Goal: Task Accomplishment & Management: Manage account settings

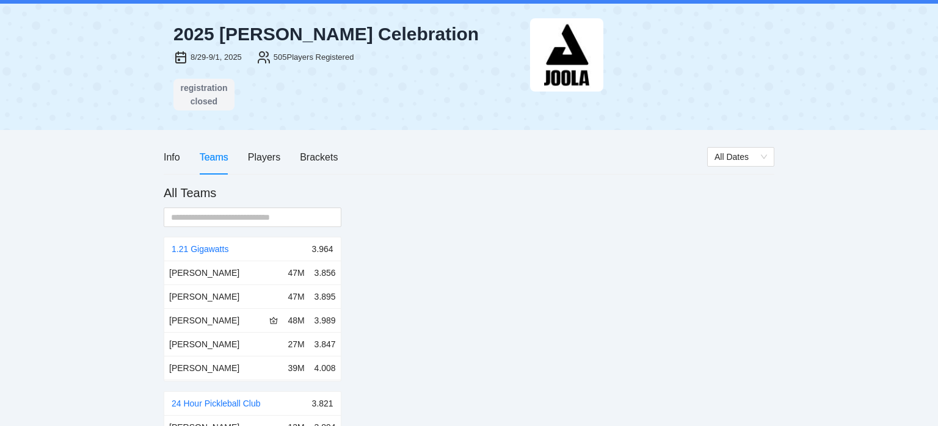
scroll to position [31, 0]
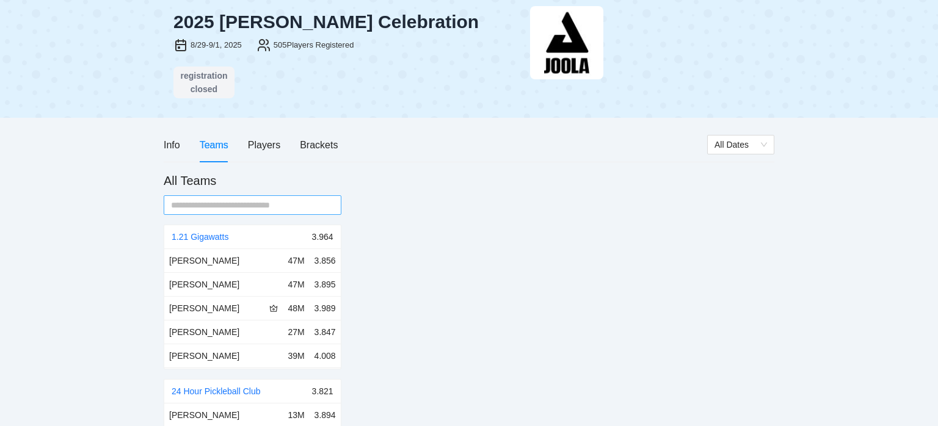
click at [307, 208] on input "text" at bounding box center [247, 205] width 153 height 13
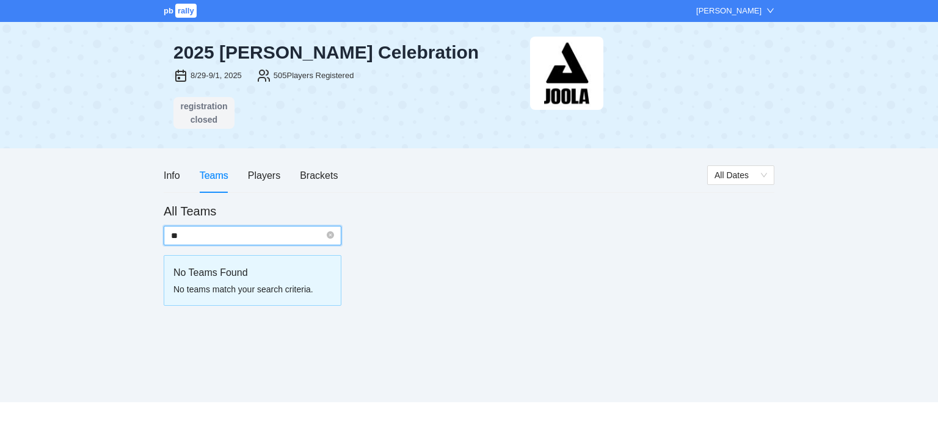
scroll to position [0, 0]
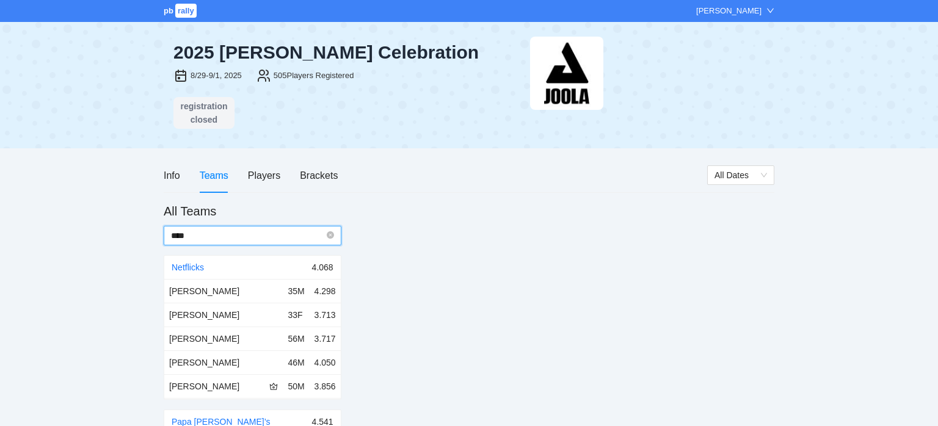
type input "****"
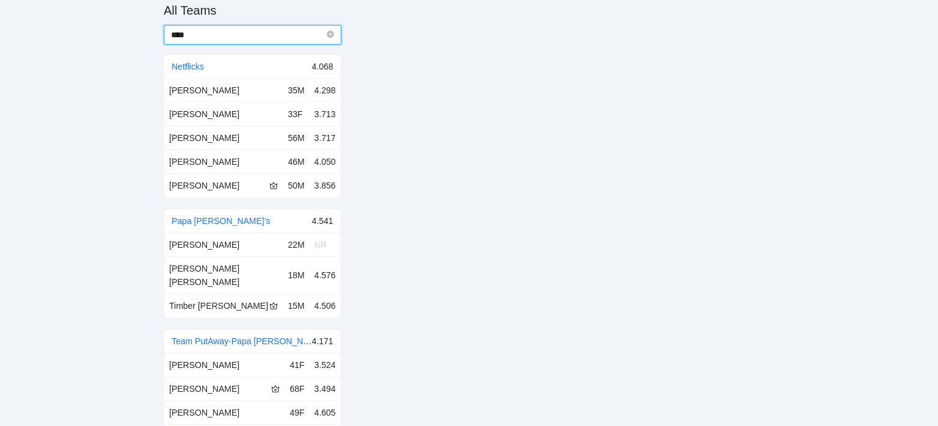
scroll to position [202, 0]
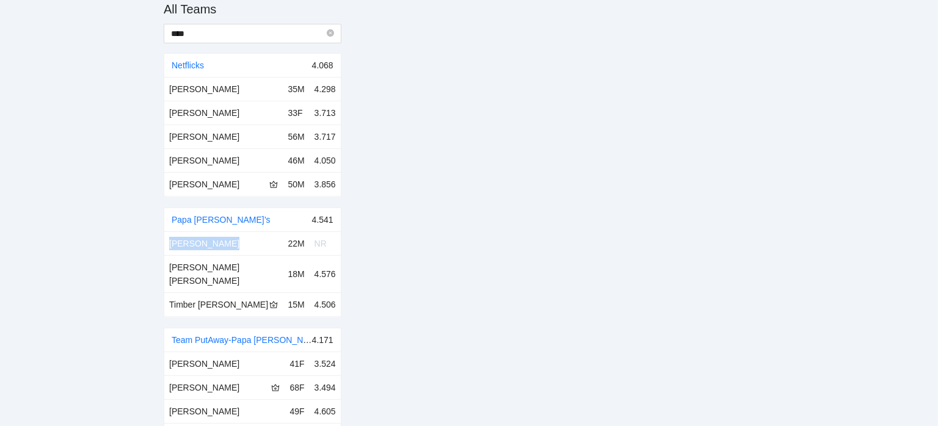
drag, startPoint x: 231, startPoint y: 244, endPoint x: 167, endPoint y: 244, distance: 64.1
click at [166, 244] on td "[PERSON_NAME]" at bounding box center [223, 244] width 118 height 24
copy div "[PERSON_NAME]"
click at [206, 219] on link "Papa [PERSON_NAME]’s" at bounding box center [221, 220] width 99 height 10
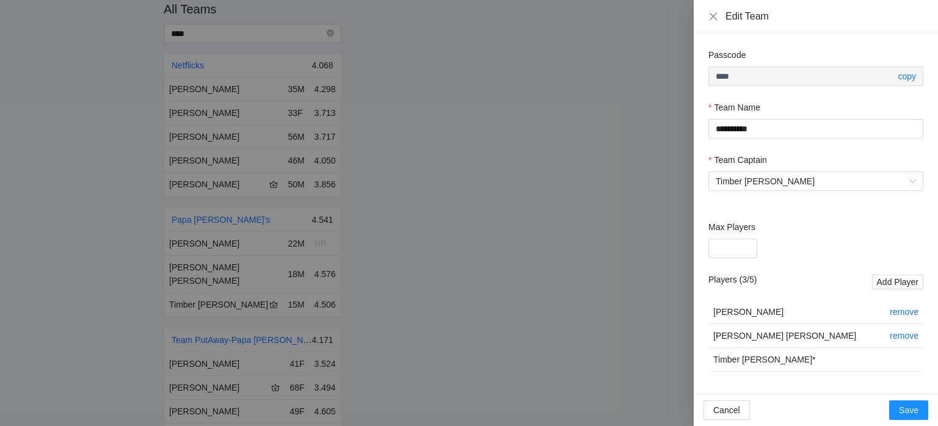
click at [627, 189] on div at bounding box center [469, 213] width 938 height 426
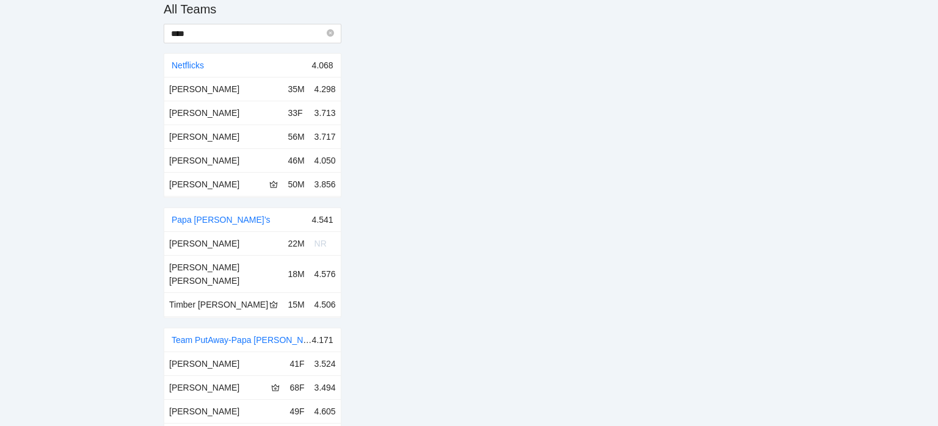
scroll to position [0, 0]
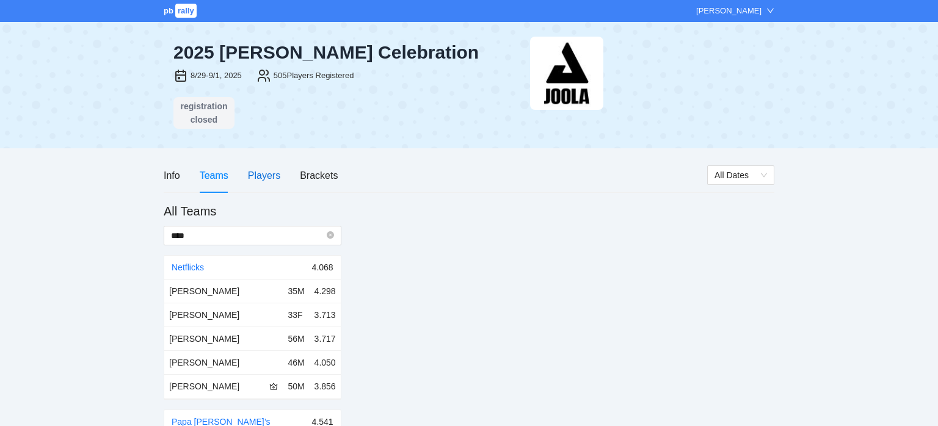
click at [269, 182] on div "Players" at bounding box center [264, 175] width 32 height 15
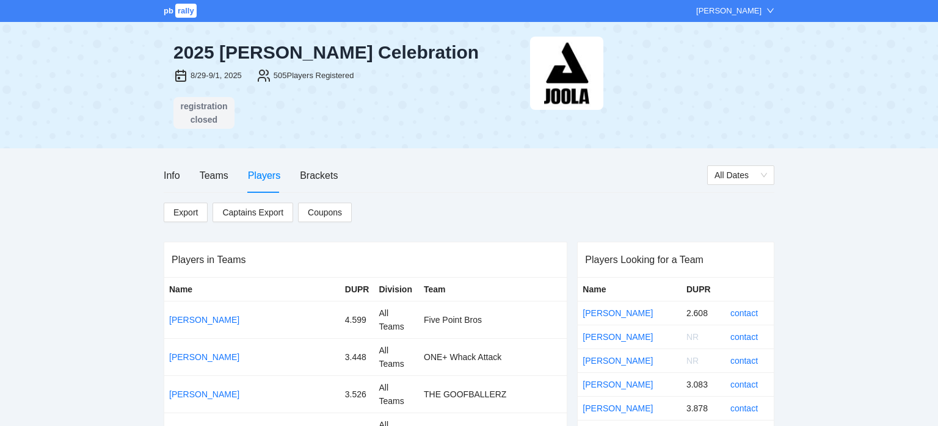
scroll to position [2304, 0]
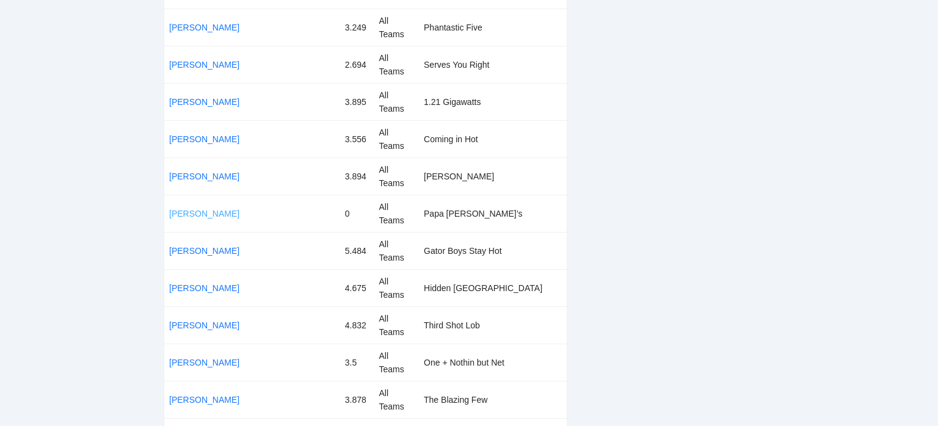
click at [211, 214] on link "[PERSON_NAME]" at bounding box center [204, 214] width 70 height 10
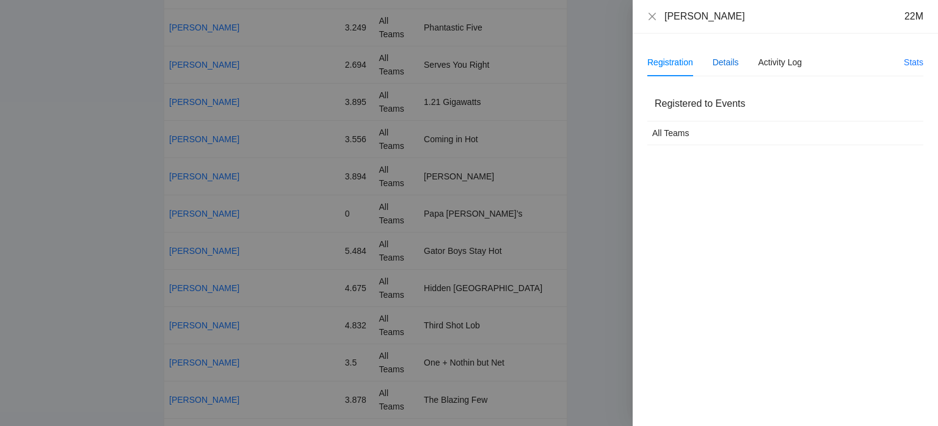
click at [737, 67] on div "Details" at bounding box center [726, 62] width 26 height 13
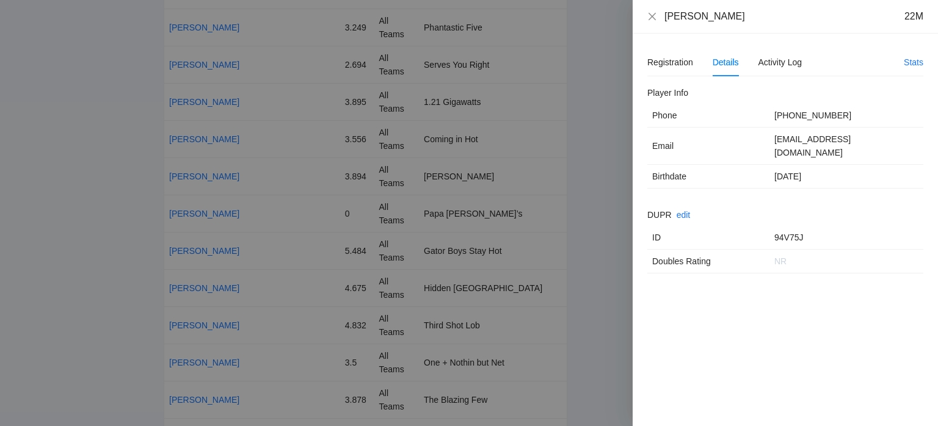
click at [805, 139] on td "[EMAIL_ADDRESS][DOMAIN_NAME]" at bounding box center [847, 146] width 154 height 37
copy td "[EMAIL_ADDRESS][DOMAIN_NAME]"
click at [800, 117] on td "[PHONE_NUMBER]" at bounding box center [847, 116] width 154 height 24
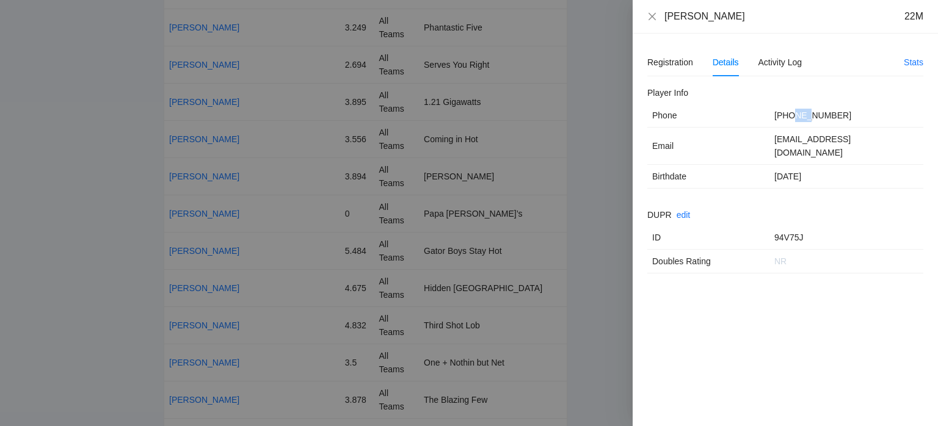
click at [800, 117] on td "[PHONE_NUMBER]" at bounding box center [847, 116] width 154 height 24
copy td "[PHONE_NUMBER]"
click at [594, 247] on div at bounding box center [469, 213] width 938 height 426
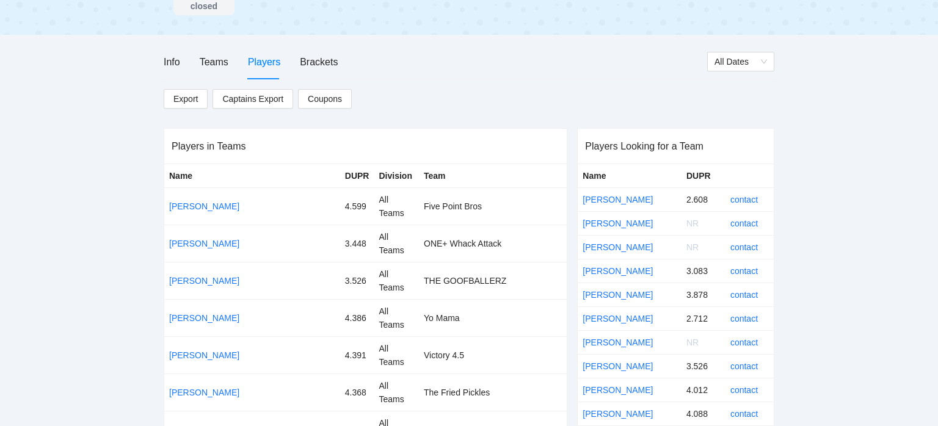
scroll to position [0, 0]
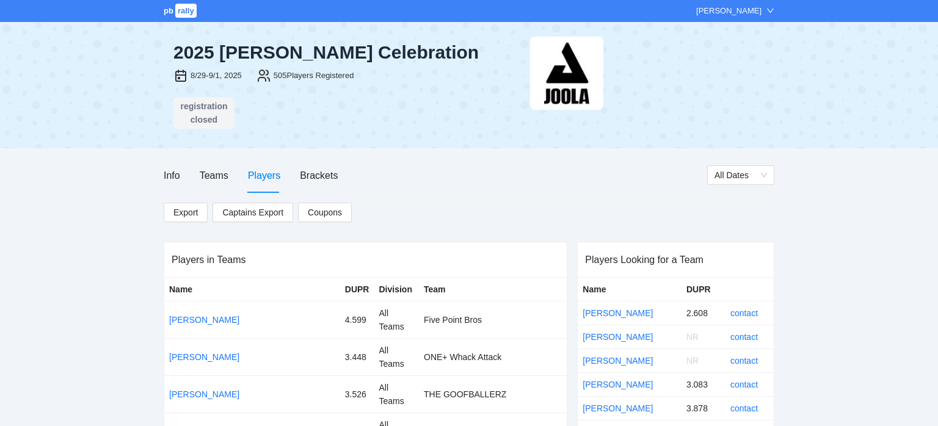
click at [195, 166] on div "Info Teams Players Brackets" at bounding box center [251, 175] width 174 height 35
click at [206, 173] on div "Teams" at bounding box center [214, 175] width 29 height 15
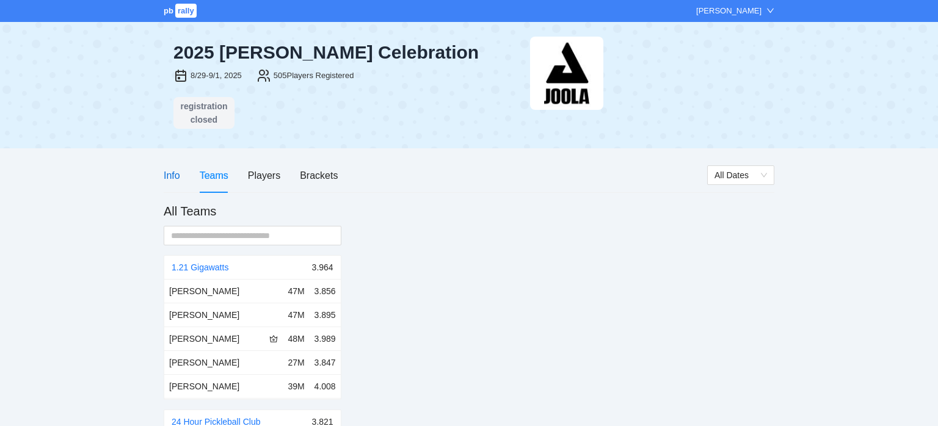
click at [179, 178] on div "Info" at bounding box center [172, 175] width 16 height 15
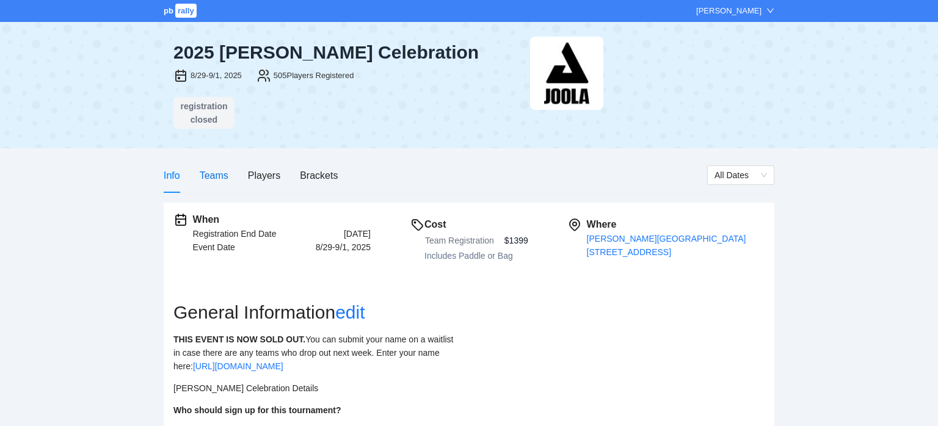
click at [205, 176] on div "Teams" at bounding box center [214, 175] width 29 height 15
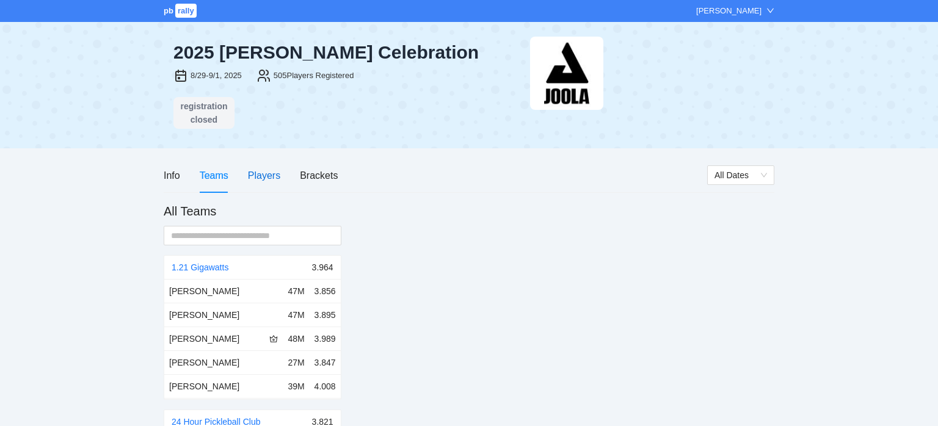
click at [273, 177] on div "Players" at bounding box center [264, 175] width 32 height 15
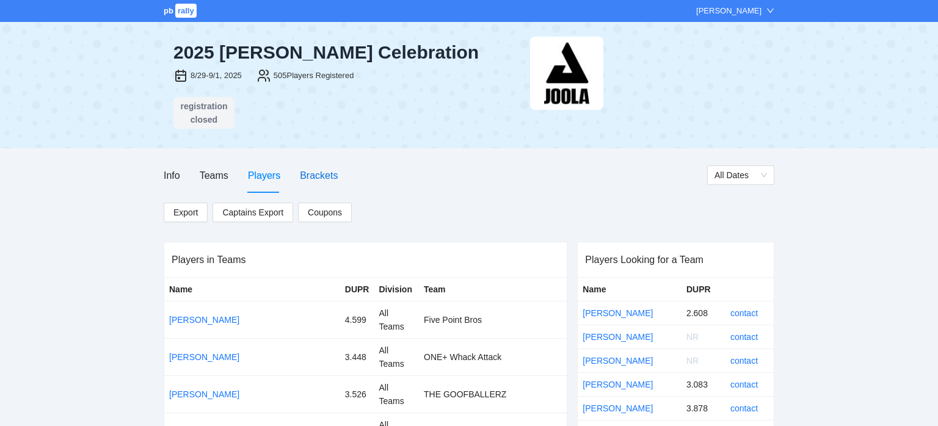
click at [312, 172] on div "Brackets" at bounding box center [319, 175] width 38 height 15
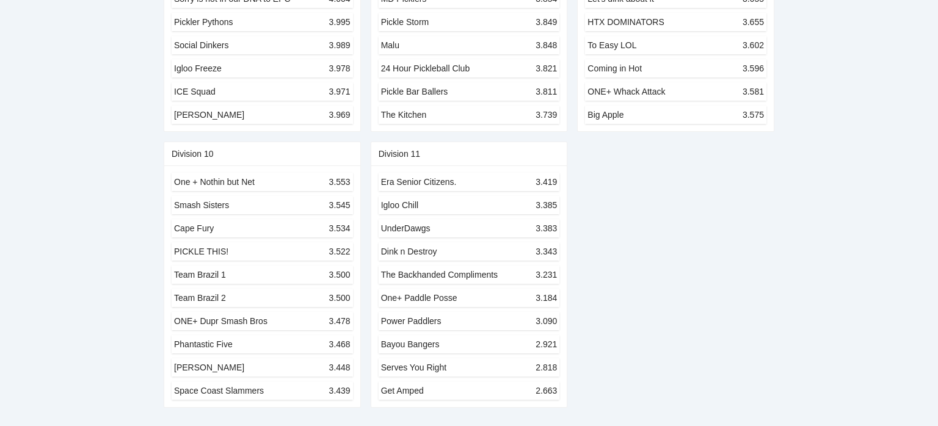
scroll to position [903, 0]
click at [251, 183] on div "One + Nothin but Net" at bounding box center [214, 181] width 81 height 13
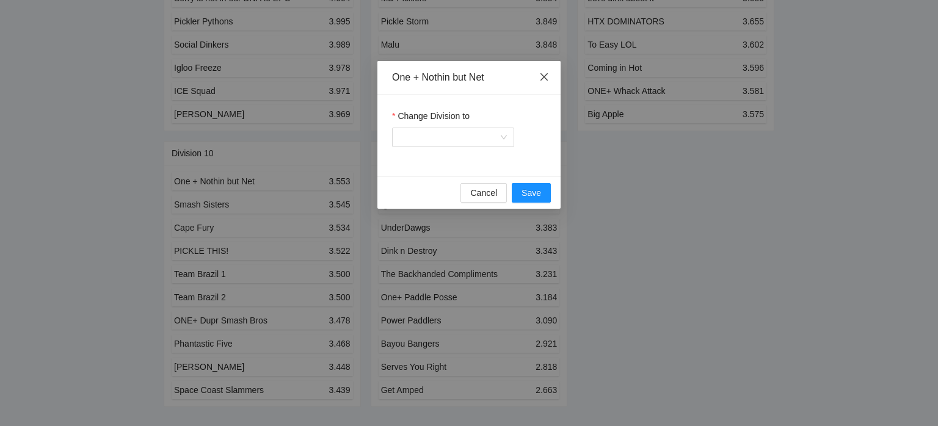
click at [545, 74] on icon "close" at bounding box center [544, 77] width 10 height 10
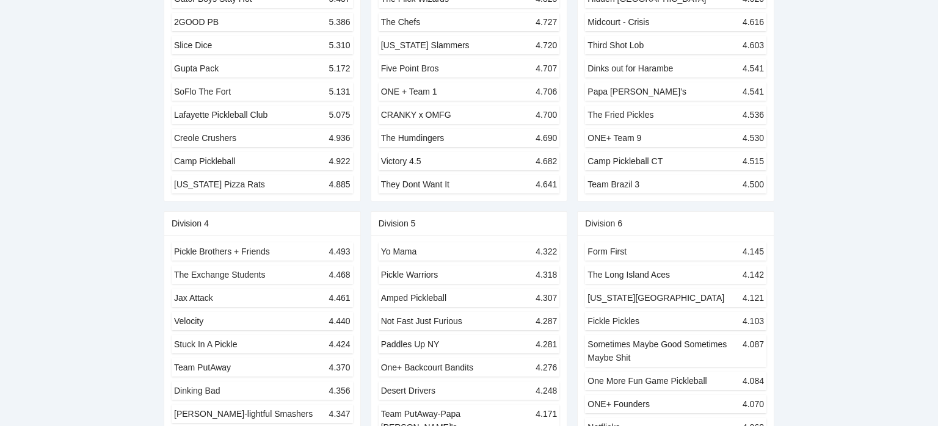
scroll to position [0, 0]
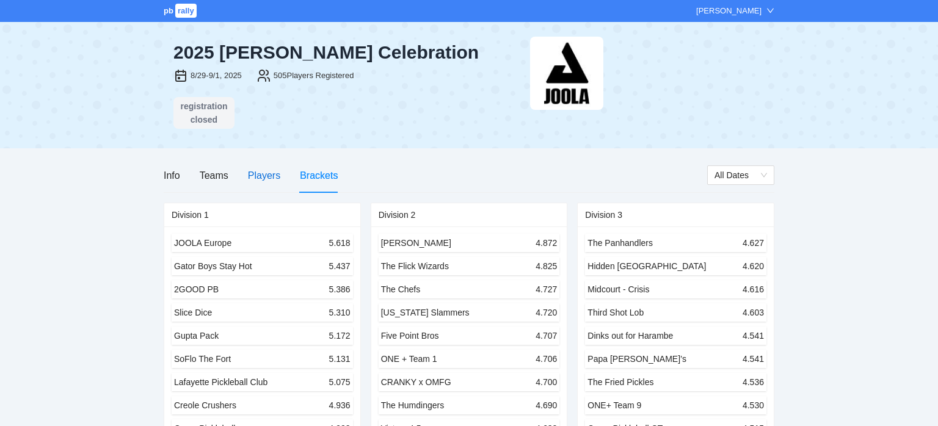
click at [268, 182] on div "Players" at bounding box center [264, 175] width 32 height 15
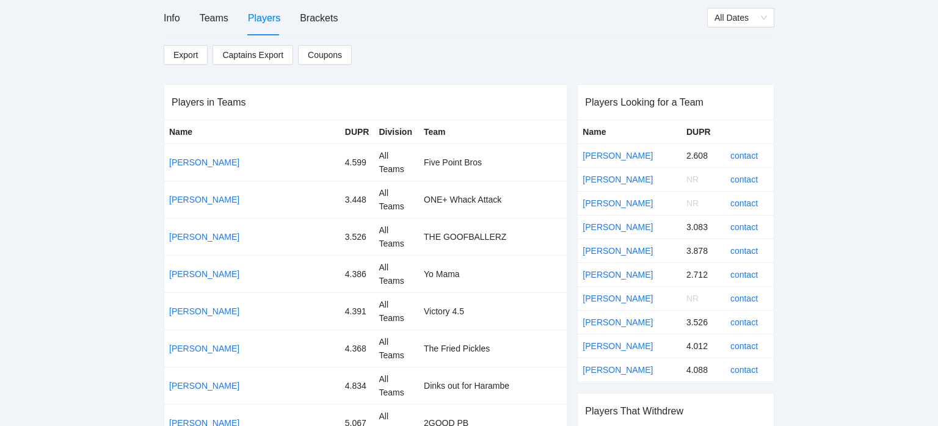
scroll to position [169, 0]
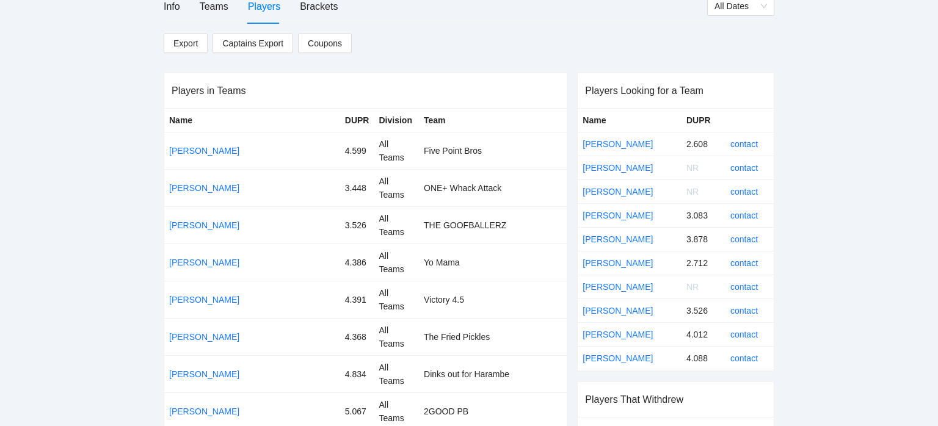
click at [235, 5] on div "Info Teams Players Brackets" at bounding box center [251, 6] width 174 height 35
click at [222, 6] on div "Teams" at bounding box center [214, 6] width 29 height 15
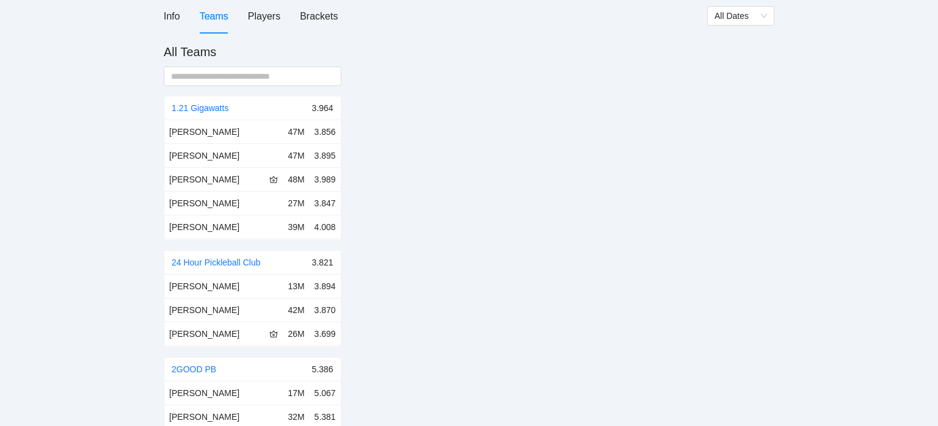
scroll to position [0, 0]
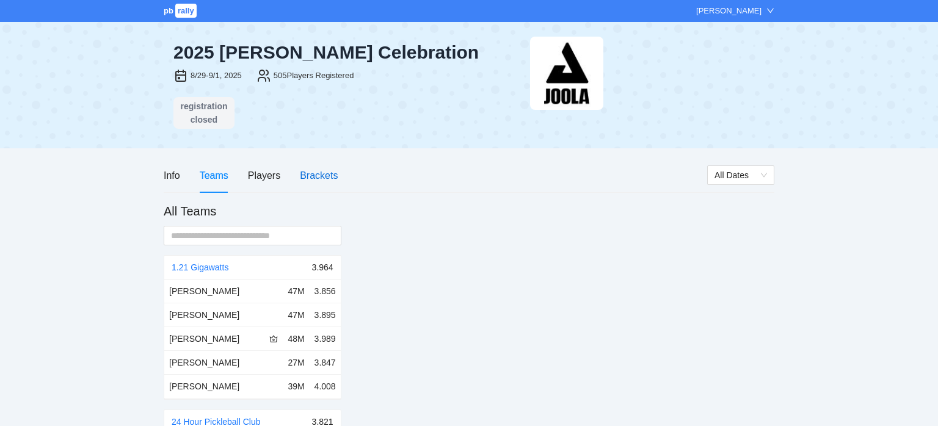
click at [323, 170] on div "Brackets" at bounding box center [319, 175] width 38 height 15
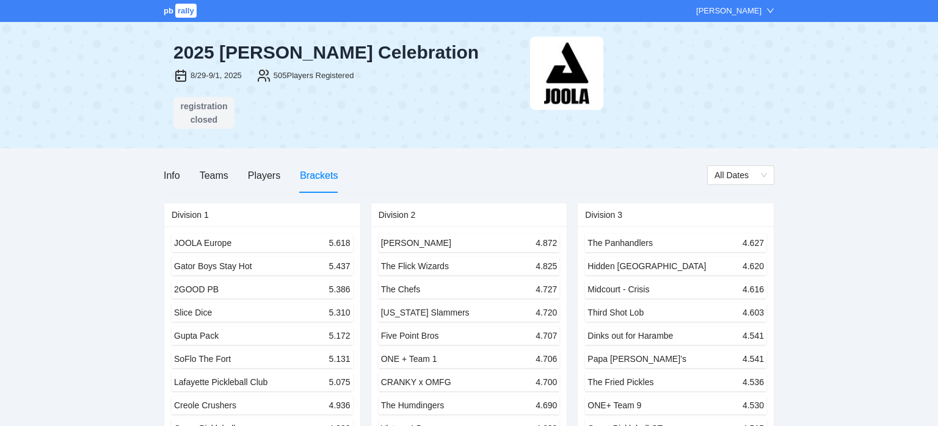
click at [374, 184] on div "Info Teams Players Brackets" at bounding box center [436, 175] width 544 height 35
click at [261, 186] on div "Players" at bounding box center [264, 175] width 32 height 35
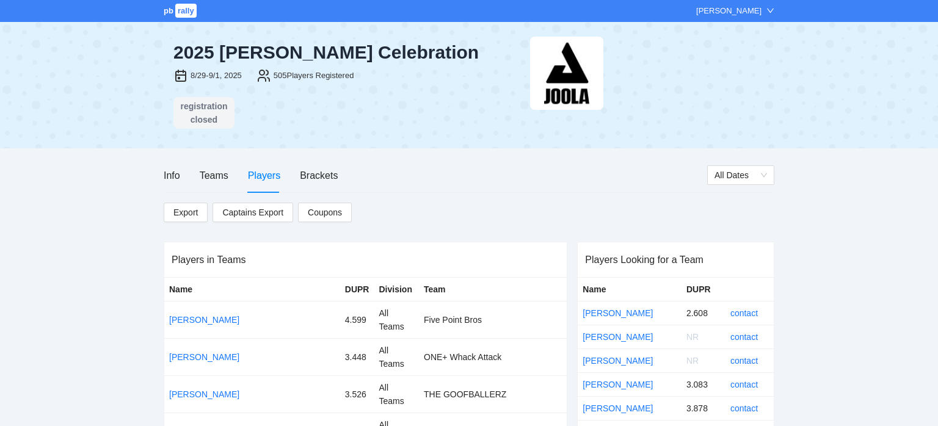
click at [268, 181] on div "Players" at bounding box center [264, 175] width 32 height 15
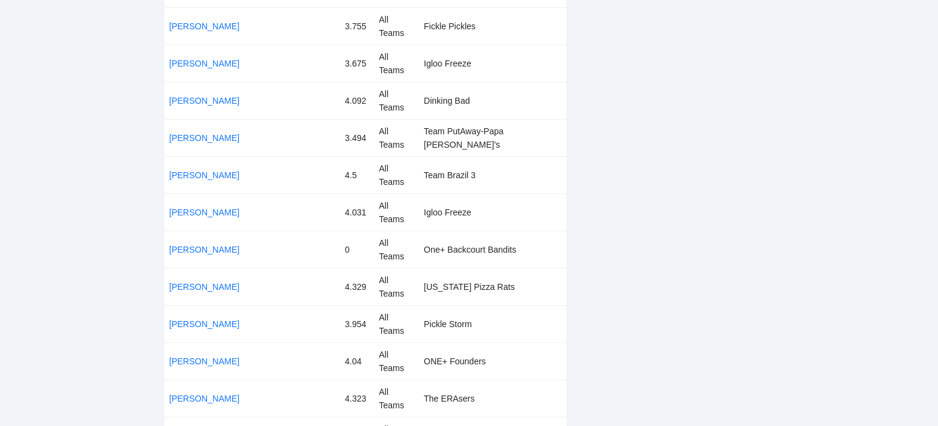
scroll to position [5598, 0]
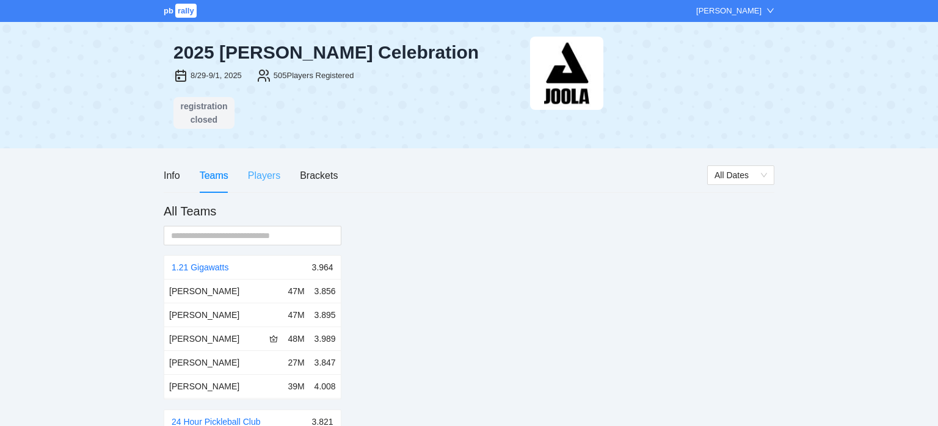
click at [275, 184] on div "Players" at bounding box center [264, 175] width 32 height 35
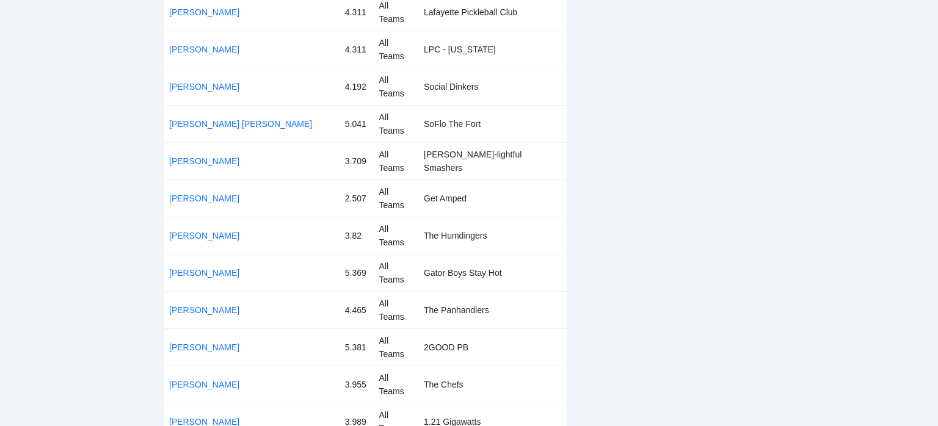
scroll to position [16798, 0]
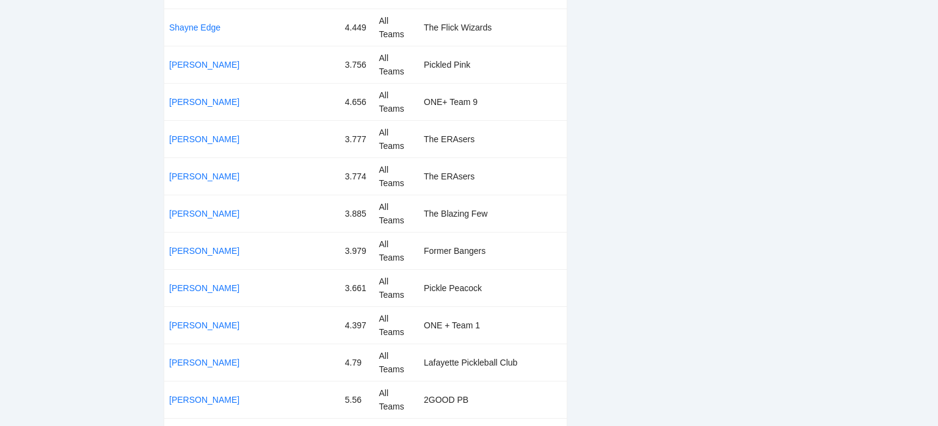
click at [423, 214] on td "The Blazing Few" at bounding box center [493, 213] width 148 height 37
copy td "The Blazing Few"
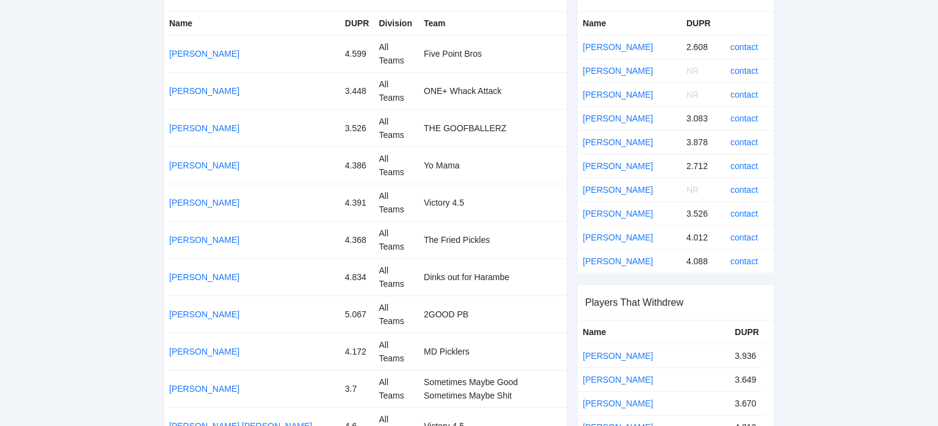
scroll to position [0, 0]
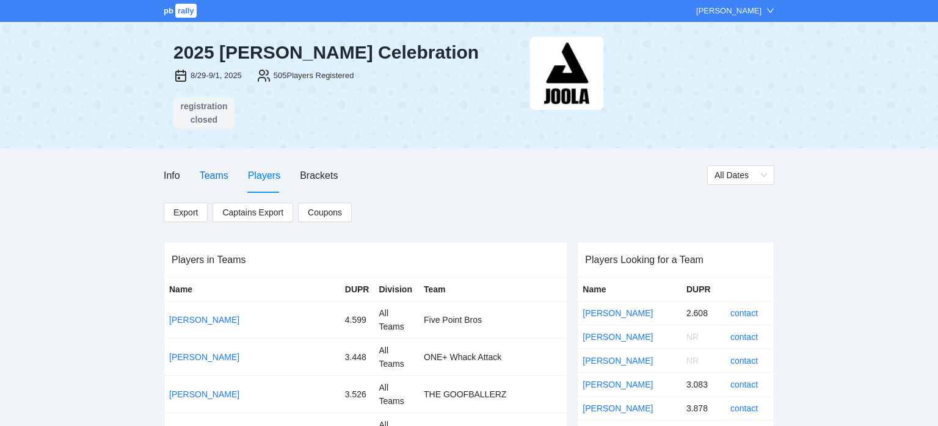
click at [224, 176] on div "Teams" at bounding box center [214, 175] width 29 height 15
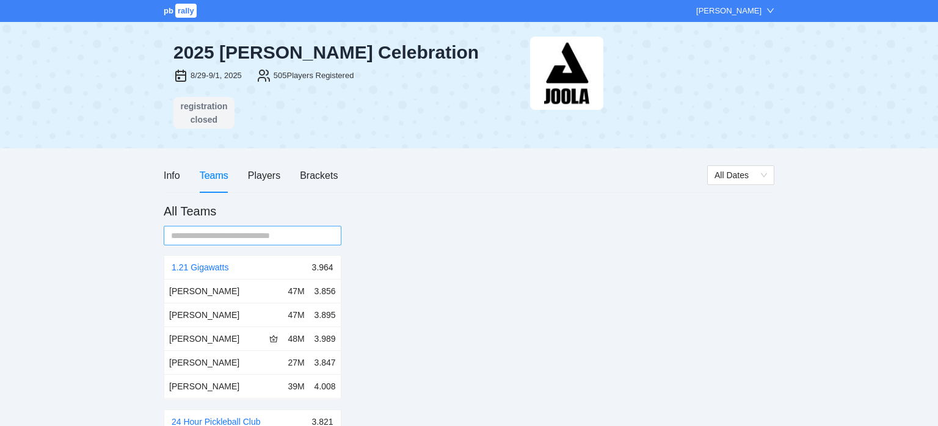
click at [272, 236] on input "text" at bounding box center [247, 235] width 153 height 13
paste input "**********"
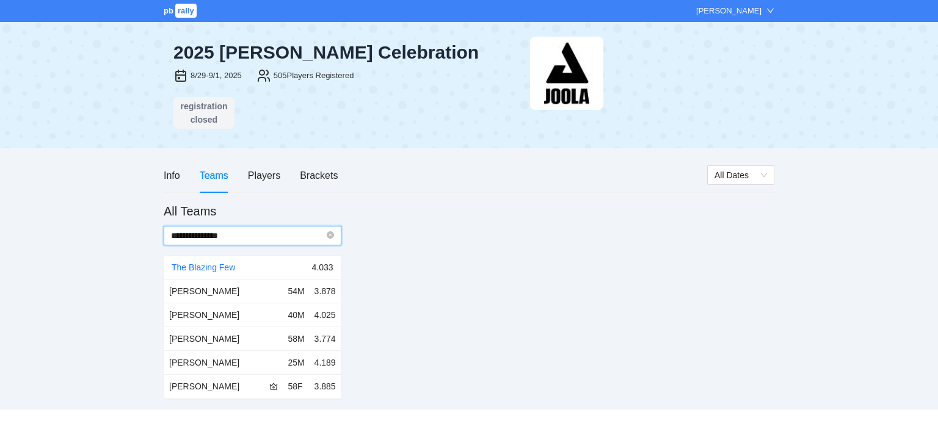
type input "**********"
click at [423, 302] on div "**********" at bounding box center [469, 301] width 611 height 197
click at [266, 179] on div "Players" at bounding box center [264, 175] width 32 height 15
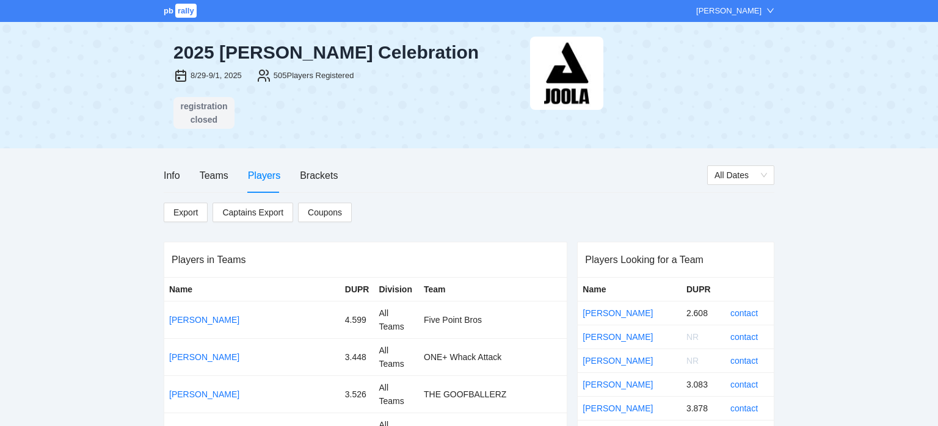
scroll to position [2304, 0]
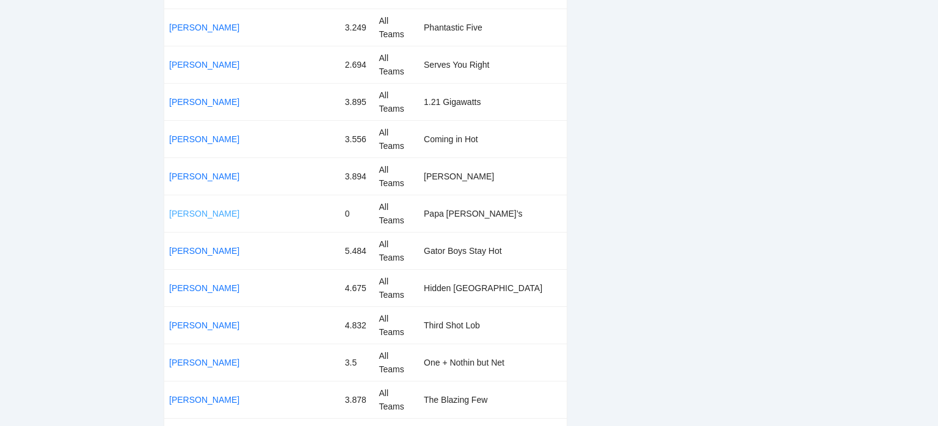
click at [213, 209] on link "[PERSON_NAME]" at bounding box center [204, 214] width 70 height 10
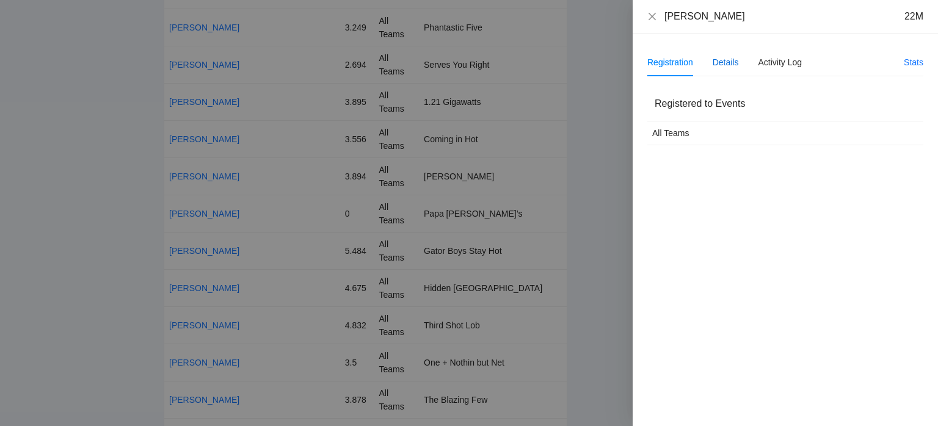
click at [719, 60] on div "Details" at bounding box center [726, 62] width 26 height 13
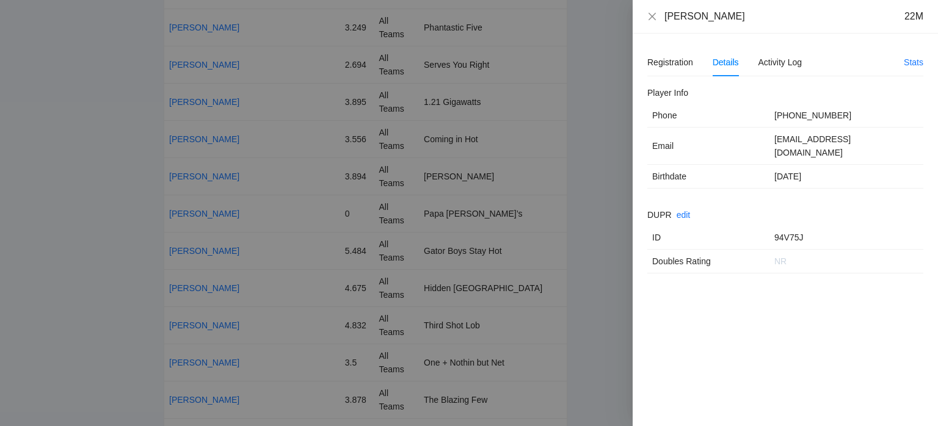
click at [696, 208] on div "DUPR edit ID 94V75J Doubles Rating NR" at bounding box center [785, 240] width 276 height 65
click at [685, 210] on link "edit" at bounding box center [684, 215] width 14 height 10
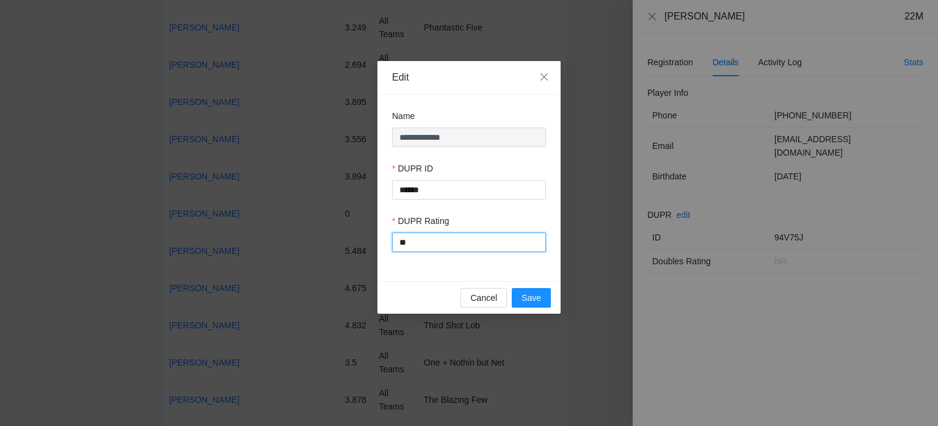
click at [464, 244] on input "**" at bounding box center [469, 243] width 154 height 20
click at [462, 243] on input "**" at bounding box center [469, 243] width 154 height 20
type input "****"
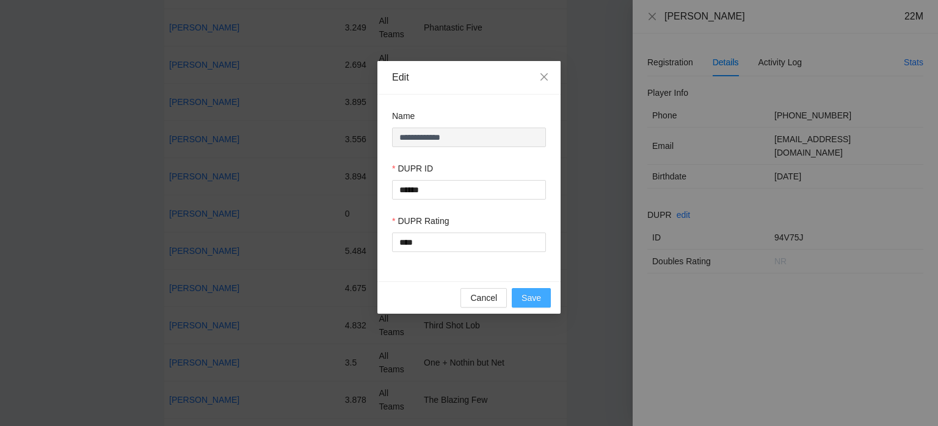
click at [530, 296] on span "Save" at bounding box center [532, 297] width 20 height 13
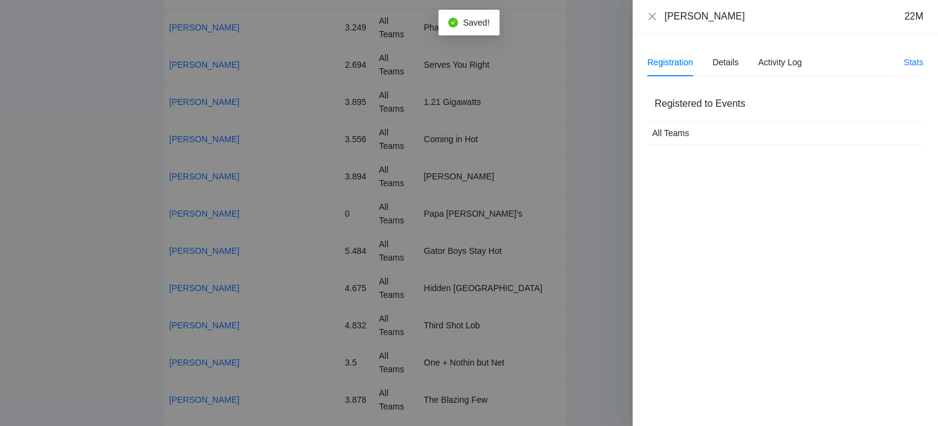
click at [589, 187] on div at bounding box center [469, 213] width 938 height 426
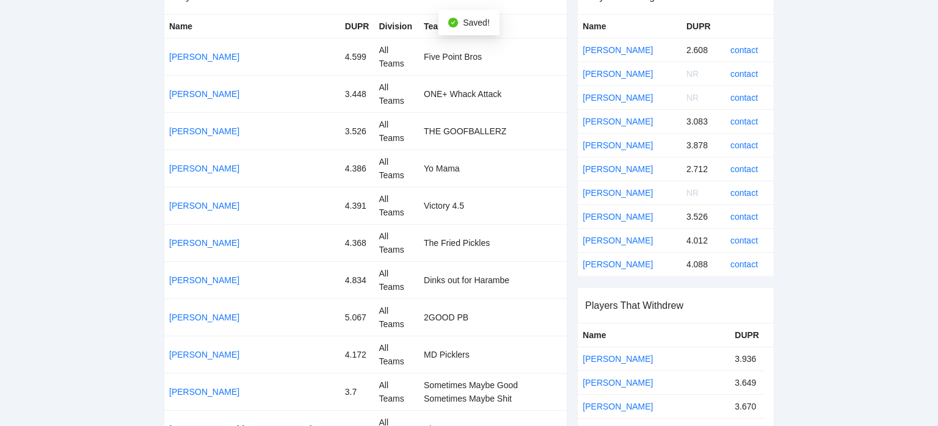
scroll to position [0, 0]
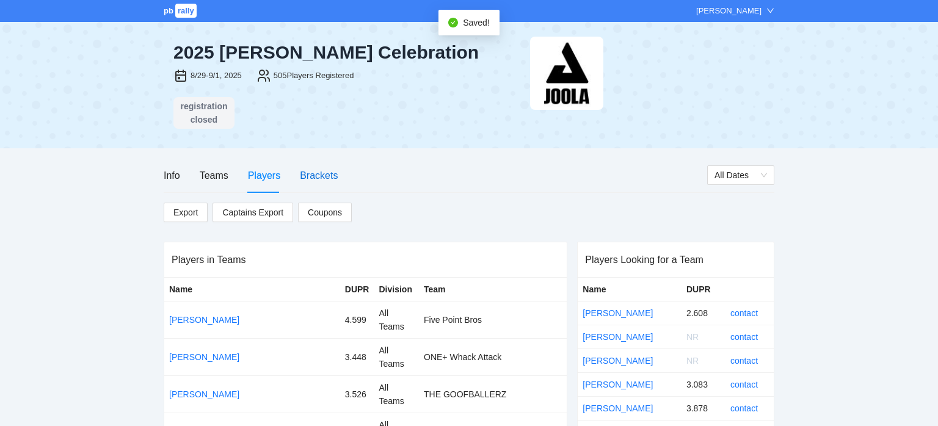
click at [306, 177] on div "Brackets" at bounding box center [319, 175] width 38 height 15
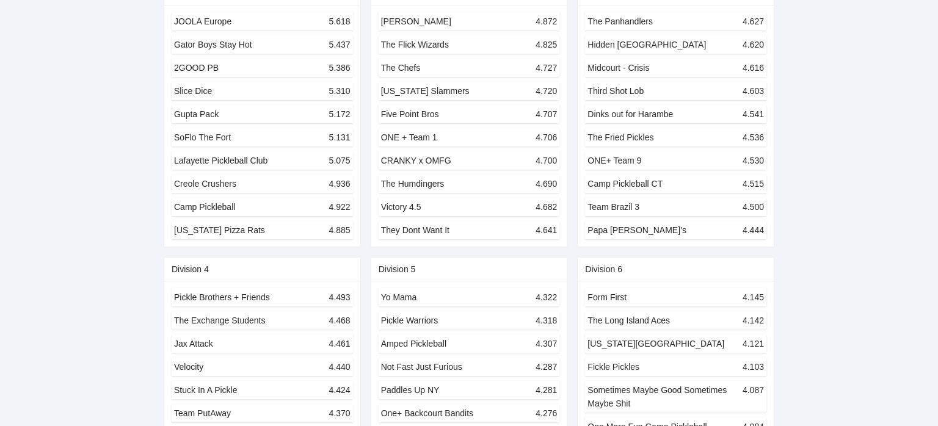
scroll to position [223, 0]
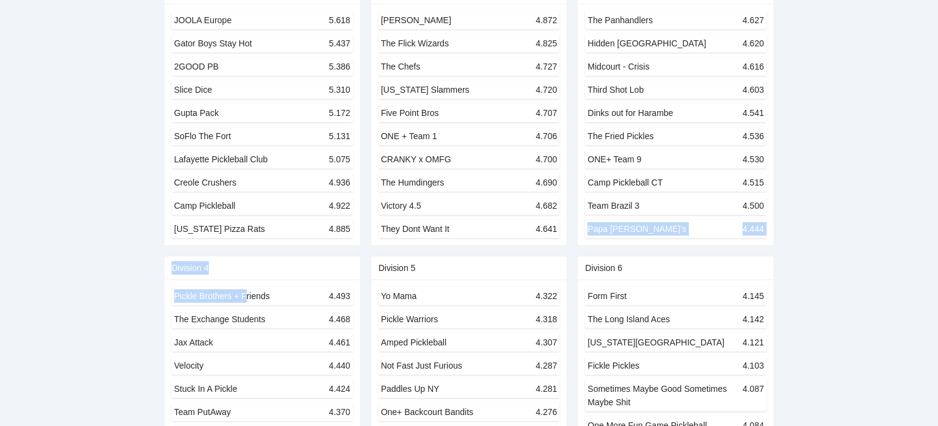
drag, startPoint x: 247, startPoint y: 293, endPoint x: 530, endPoint y: 232, distance: 289.2
click at [645, 230] on div "Papa Joe’s 4.444" at bounding box center [676, 228] width 177 height 13
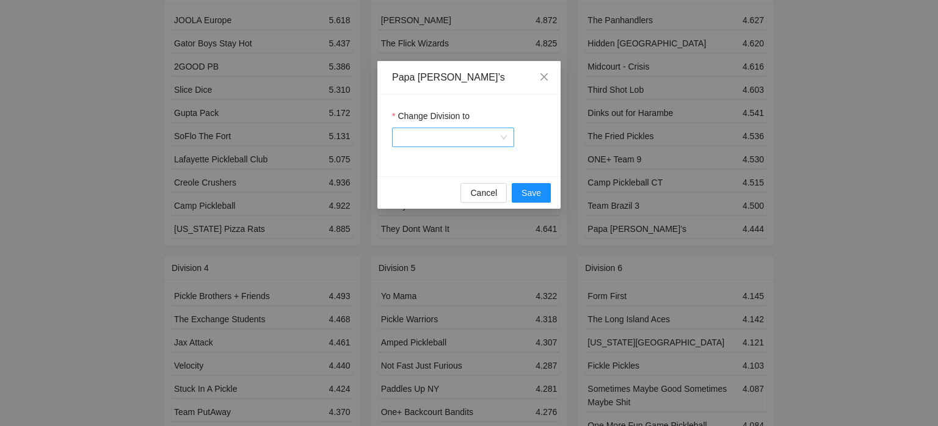
click at [461, 143] on input "Change Division to" at bounding box center [448, 137] width 99 height 18
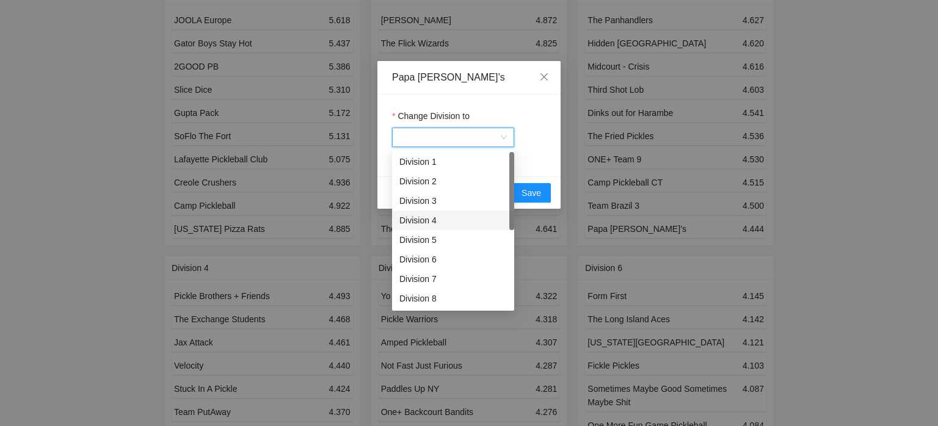
click at [447, 218] on div "Division 4" at bounding box center [452, 220] width 107 height 13
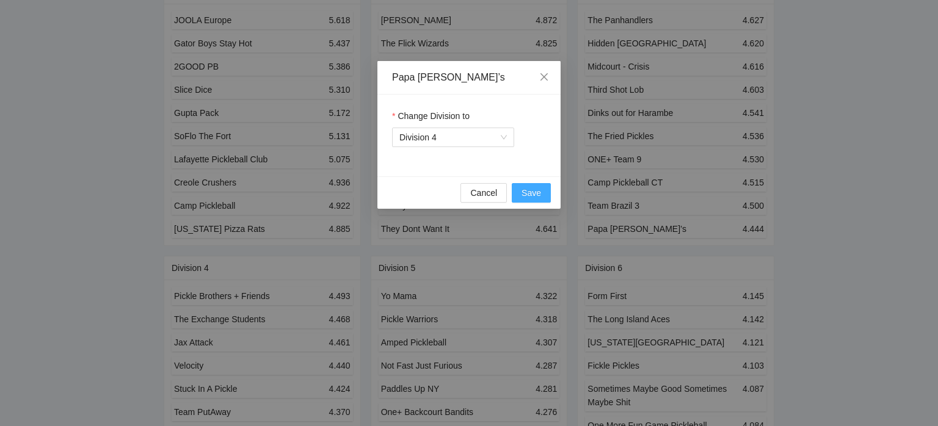
click at [525, 192] on span "Save" at bounding box center [532, 192] width 20 height 13
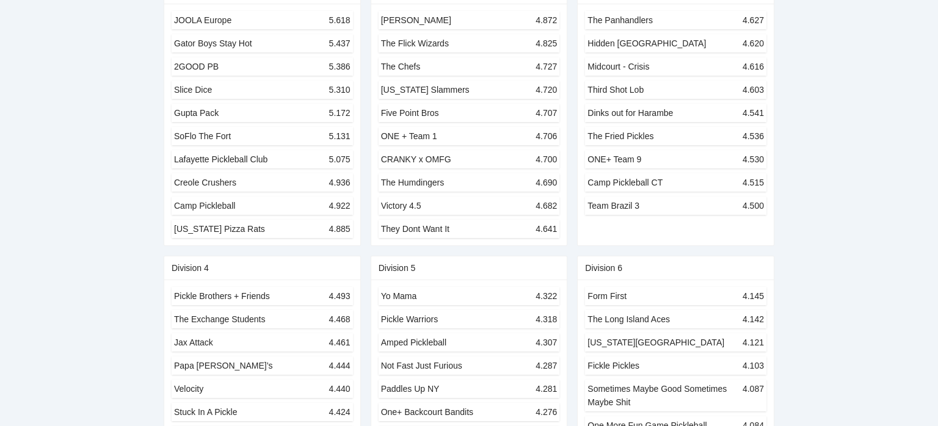
click at [280, 304] on div "Pickle Brothers + Friends 4.493" at bounding box center [262, 296] width 181 height 18
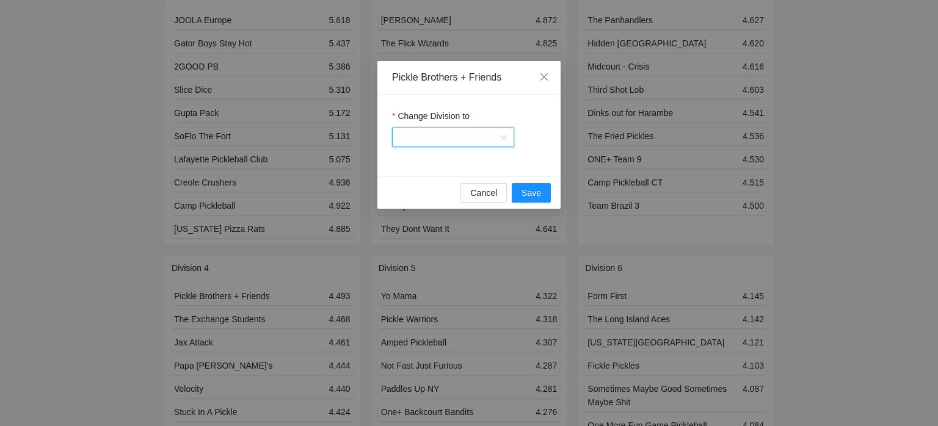
click at [494, 139] on input "Change Division to" at bounding box center [448, 137] width 99 height 18
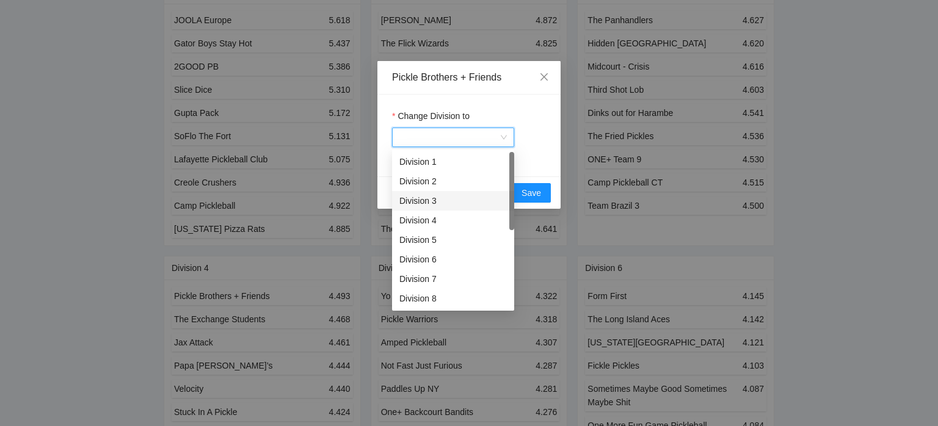
click at [473, 197] on div "Division 3" at bounding box center [452, 200] width 107 height 13
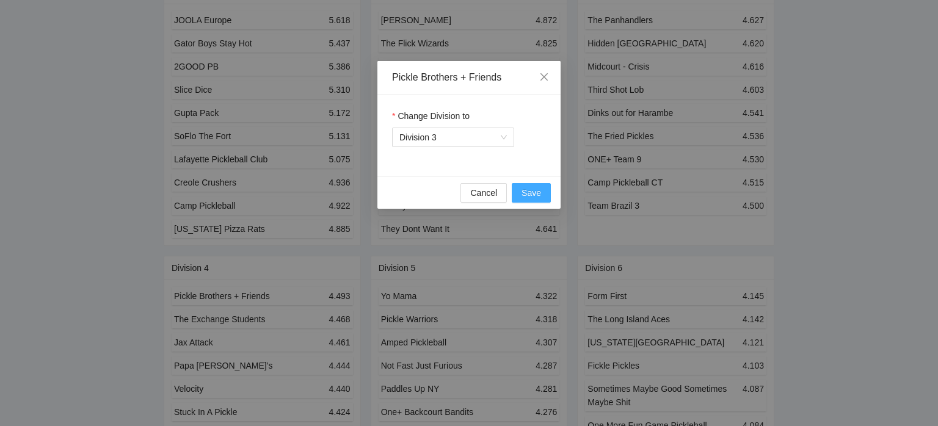
click at [534, 188] on span "Save" at bounding box center [532, 192] width 20 height 13
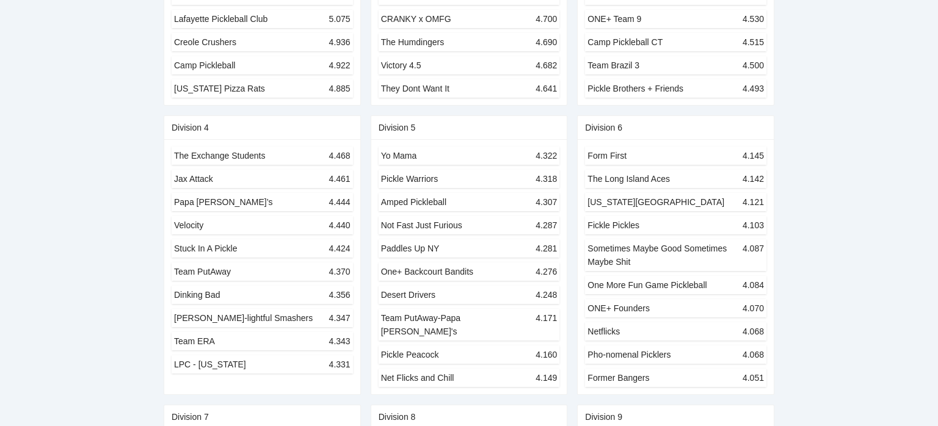
scroll to position [0, 0]
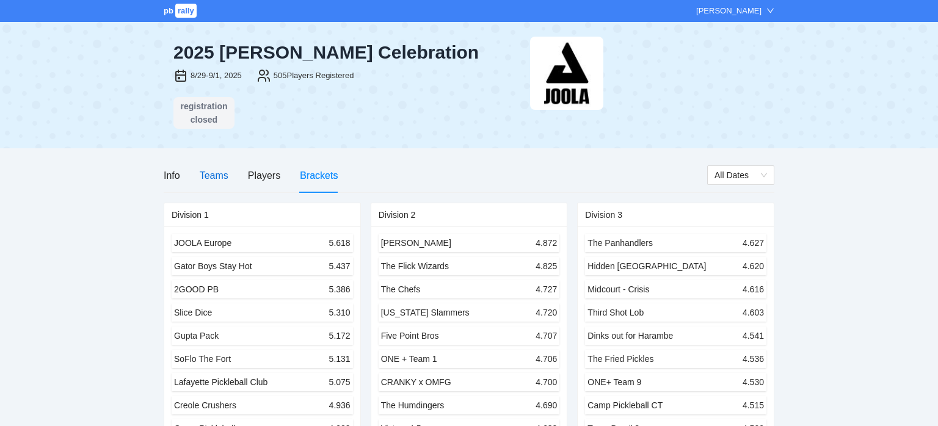
click at [224, 177] on div "Teams" at bounding box center [214, 175] width 29 height 15
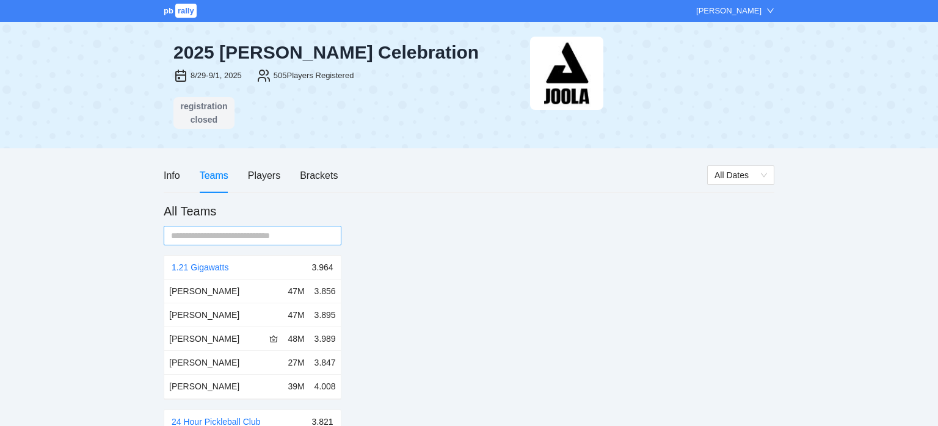
click at [290, 234] on input "text" at bounding box center [247, 235] width 153 height 13
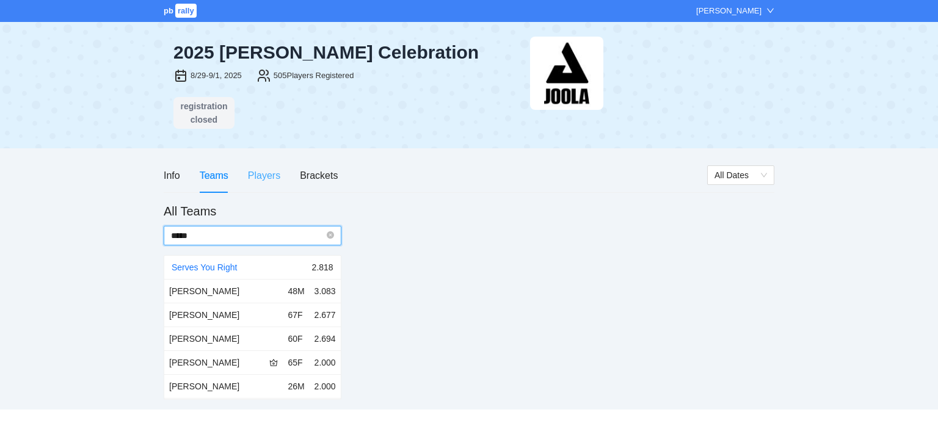
type input "*****"
click at [275, 172] on div "Players" at bounding box center [264, 175] width 32 height 15
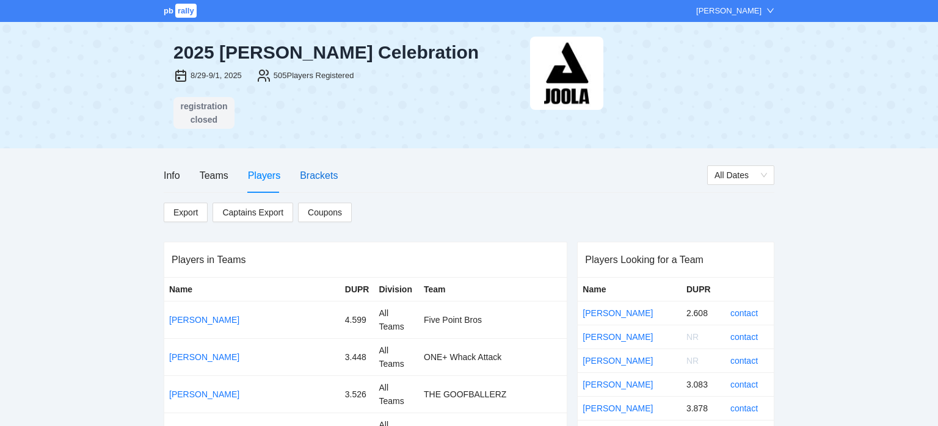
click at [324, 179] on div "Brackets" at bounding box center [319, 175] width 38 height 15
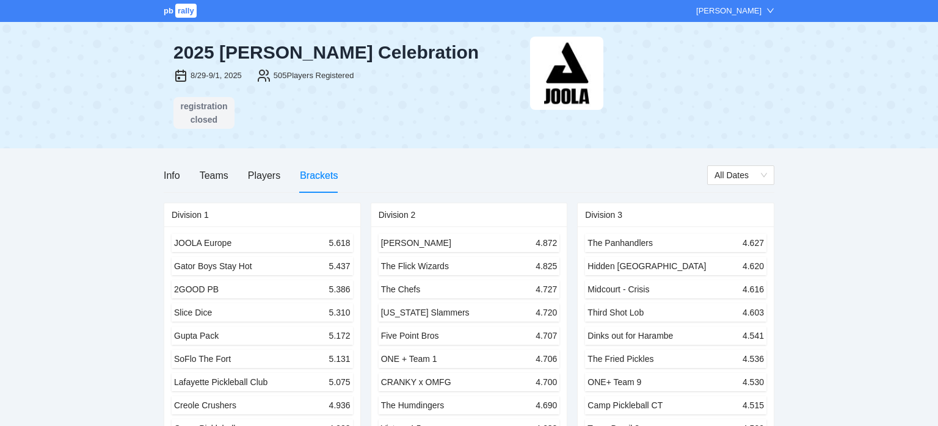
scroll to position [903, 0]
